Goal: Contribute content

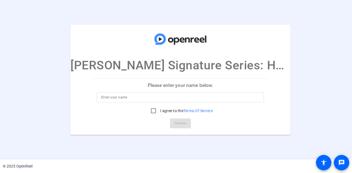
click at [179, 88] on p "Please enter your name below." at bounding box center [180, 85] width 176 height 13
click at [173, 88] on p "Please enter your name below." at bounding box center [180, 85] width 176 height 13
click at [166, 98] on input at bounding box center [180, 97] width 158 height 7
type input "[PERSON_NAME]"
click at [106, 117] on mat-card-actions "Continue" at bounding box center [180, 124] width 180 height 14
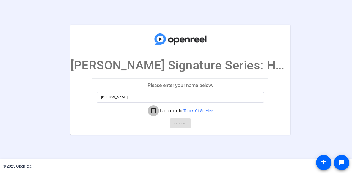
click at [151, 110] on input "I agree to the Terms Of Service" at bounding box center [153, 111] width 11 height 11
checkbox input "true"
click at [176, 120] on span "Continue" at bounding box center [180, 124] width 12 height 8
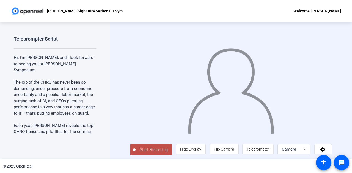
scroll to position [1, 0]
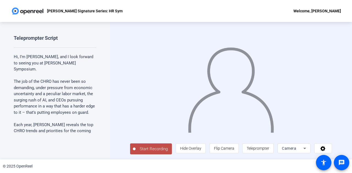
click at [151, 150] on span "Start Recording" at bounding box center [153, 149] width 36 height 6
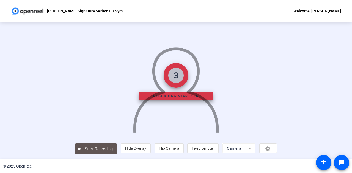
scroll to position [0, 0]
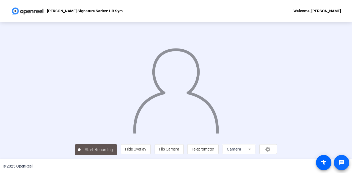
click at [340, 161] on mat-icon "message" at bounding box center [341, 163] width 7 height 7
click at [100, 81] on div at bounding box center [175, 82] width 201 height 113
click at [321, 163] on mat-icon "accessibility" at bounding box center [323, 163] width 7 height 7
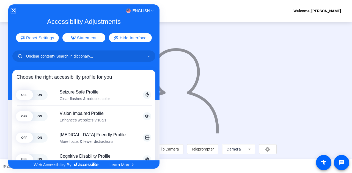
click at [13, 9] on icon "Close Accessibility Interface" at bounding box center [13, 11] width 4 height 4
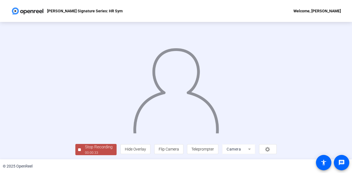
scroll to position [27, 0]
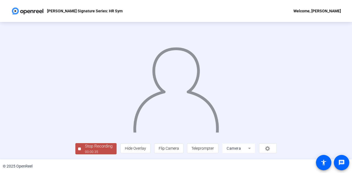
click at [85, 148] on div "Stop Recording" at bounding box center [98, 146] width 27 height 6
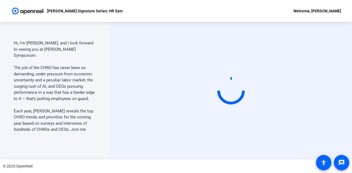
scroll to position [0, 0]
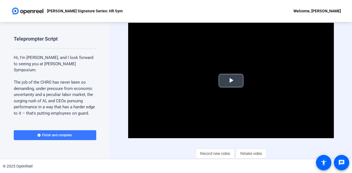
click at [231, 81] on span "Video Player" at bounding box center [231, 81] width 0 height 0
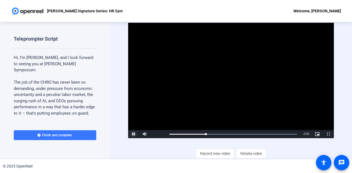
click at [132, 134] on span "Video Player" at bounding box center [133, 134] width 11 height 0
click at [325, 134] on span "Video Player" at bounding box center [328, 134] width 11 height 0
click at [344, 165] on mat-icon "message" at bounding box center [341, 163] width 7 height 7
click at [314, 134] on span "Video Player" at bounding box center [317, 134] width 11 height 0
click at [247, 152] on span "Retake video" at bounding box center [251, 154] width 22 height 10
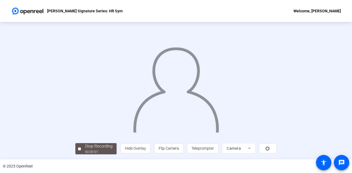
scroll to position [27, 0]
click at [214, 149] on span "Teleprompter" at bounding box center [202, 148] width 23 height 4
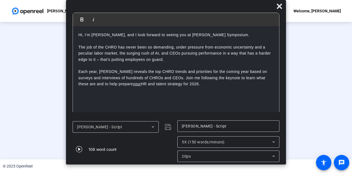
drag, startPoint x: 279, startPoint y: 87, endPoint x: 279, endPoint y: 91, distance: 4.1
click at [279, 91] on div "Hi, I’m [PERSON_NAME], and I look forward to seeing you at [PERSON_NAME] Sympos…" at bounding box center [176, 71] width 206 height 91
click at [80, 149] on icon "button" at bounding box center [79, 149] width 6 height 6
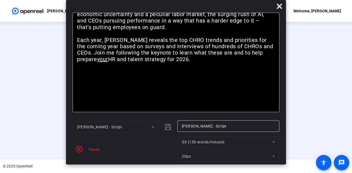
click at [90, 149] on div "Pause" at bounding box center [93, 150] width 14 height 6
click at [85, 145] on div "Stop Recording" at bounding box center [98, 146] width 27 height 6
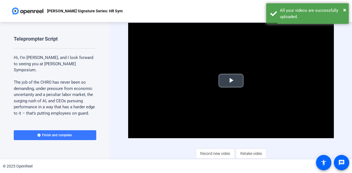
click at [231, 81] on span "Video Player" at bounding box center [231, 81] width 0 height 0
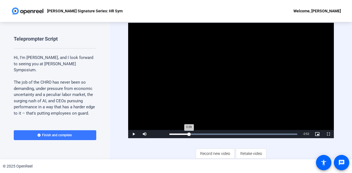
drag, startPoint x: 178, startPoint y: 134, endPoint x: 189, endPoint y: 132, distance: 11.7
click at [189, 134] on div "0:09" at bounding box center [179, 134] width 20 height 1
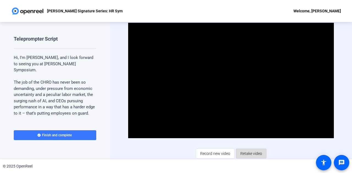
click at [250, 154] on span "Retake video" at bounding box center [251, 154] width 22 height 10
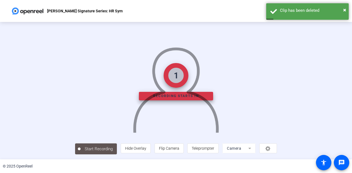
scroll to position [27, 0]
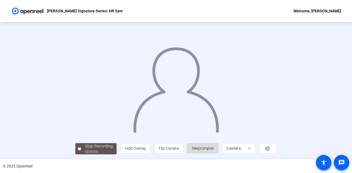
click at [214, 148] on span "Teleprompter" at bounding box center [202, 148] width 23 height 4
click at [214, 149] on span "Teleprompter" at bounding box center [202, 148] width 23 height 4
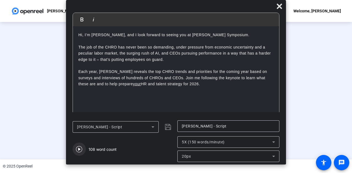
click at [79, 149] on icon "button" at bounding box center [79, 149] width 6 height 6
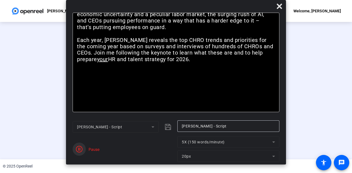
click at [81, 149] on icon "button" at bounding box center [79, 149] width 7 height 7
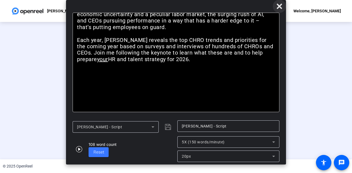
click at [279, 4] on icon at bounding box center [279, 6] width 7 height 7
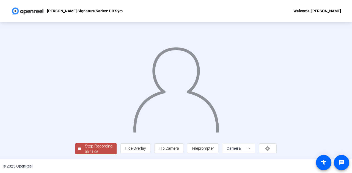
click at [85, 147] on div "Stop Recording" at bounding box center [98, 146] width 27 height 6
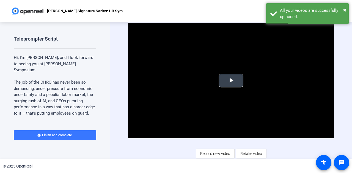
click at [231, 81] on span "Video Player" at bounding box center [231, 81] width 0 height 0
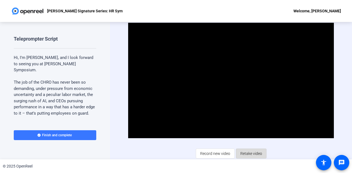
click at [248, 152] on span "Retake video" at bounding box center [251, 154] width 22 height 10
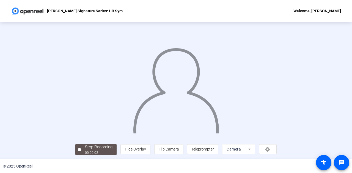
click at [177, 86] on img at bounding box center [175, 88] width 87 height 90
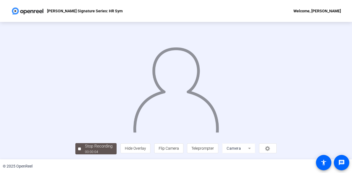
scroll to position [27, 0]
click at [85, 150] on div "00:00:06" at bounding box center [98, 152] width 27 height 5
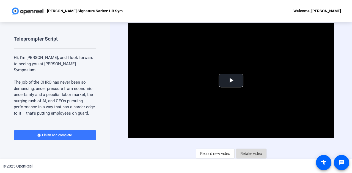
click at [246, 154] on span "Retake video" at bounding box center [251, 154] width 22 height 10
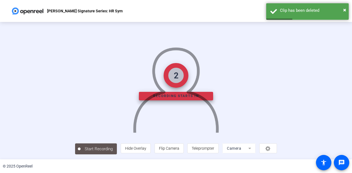
scroll to position [27, 0]
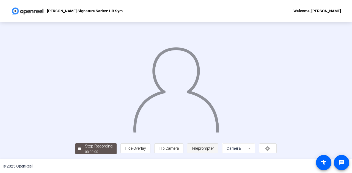
click at [214, 148] on span "Teleprompter" at bounding box center [202, 148] width 23 height 4
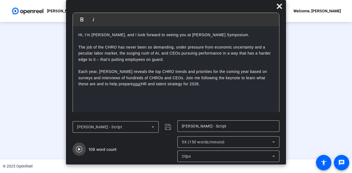
click at [81, 148] on icon "button" at bounding box center [79, 149] width 7 height 7
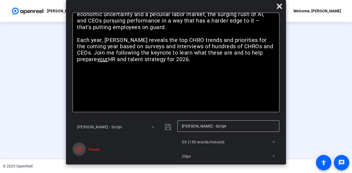
click at [80, 150] on icon "button" at bounding box center [79, 149] width 7 height 7
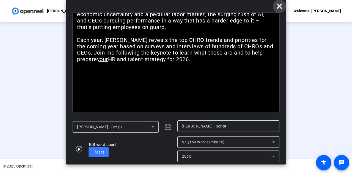
click at [278, 4] on icon at bounding box center [278, 6] width 5 height 5
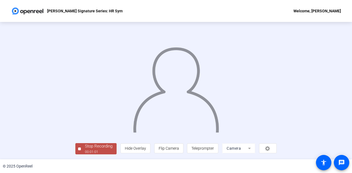
click at [85, 148] on div "Stop Recording" at bounding box center [98, 146] width 27 height 6
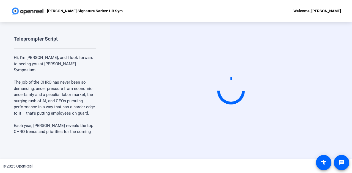
scroll to position [0, 0]
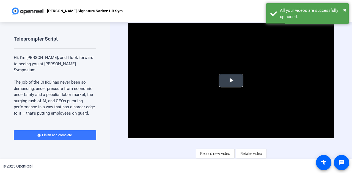
click at [231, 81] on span "Video Player" at bounding box center [231, 81] width 0 height 0
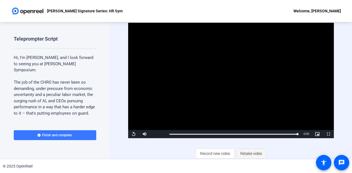
click at [251, 154] on span "Retake video" at bounding box center [251, 154] width 22 height 10
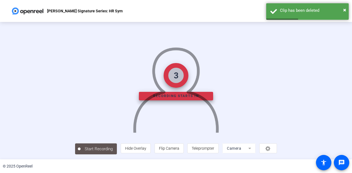
scroll to position [27, 0]
click at [214, 149] on span "Teleprompter" at bounding box center [203, 148] width 23 height 4
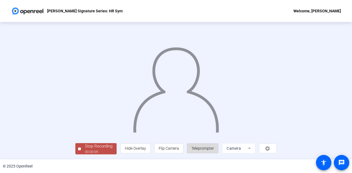
click at [214, 151] on span "Teleprompter" at bounding box center [202, 148] width 23 height 10
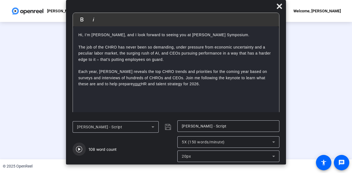
click at [79, 149] on icon "button" at bounding box center [79, 149] width 6 height 6
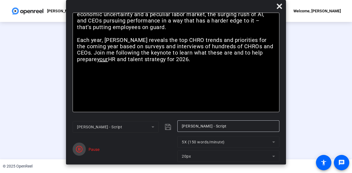
click at [81, 150] on icon "button" at bounding box center [79, 149] width 7 height 7
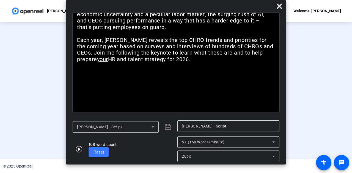
click at [85, 146] on div "Stop Recording" at bounding box center [98, 146] width 27 height 6
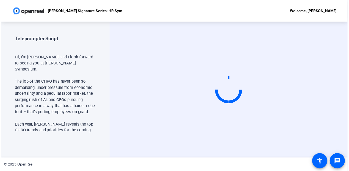
scroll to position [0, 0]
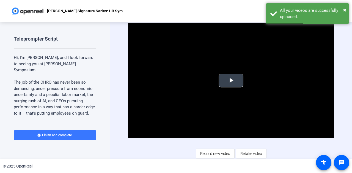
click at [231, 81] on span "Video Player" at bounding box center [231, 81] width 0 height 0
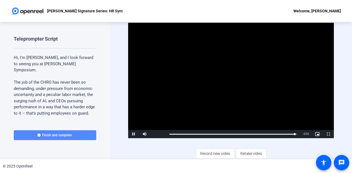
click at [64, 133] on span "Finish and complete" at bounding box center [57, 135] width 30 height 4
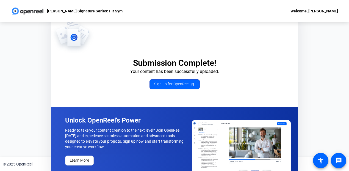
scroll to position [6, 0]
